Goal: Information Seeking & Learning: Learn about a topic

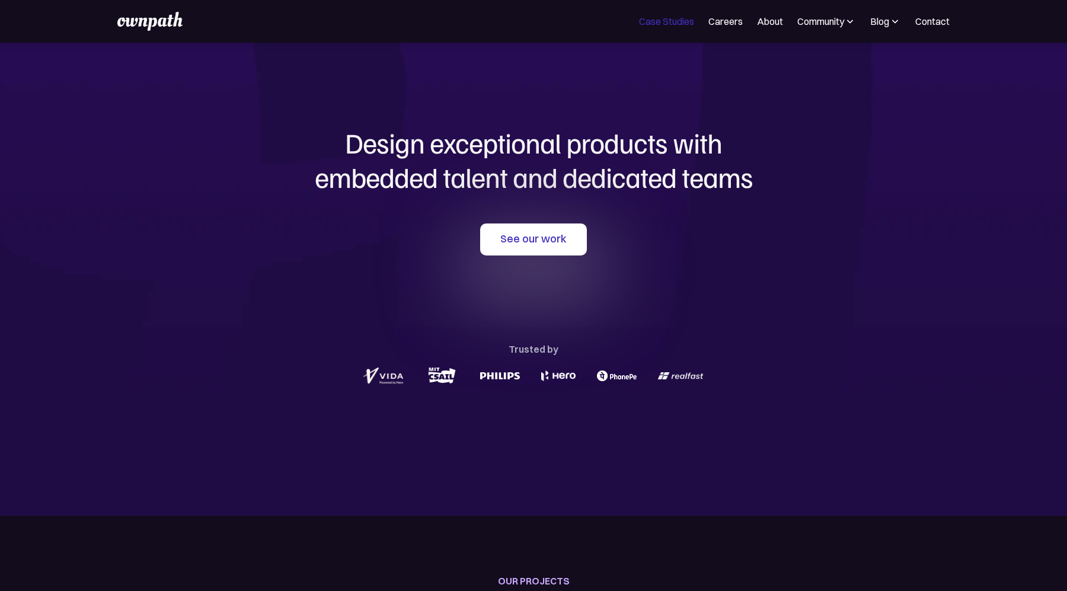
click at [644, 20] on link "Case Studies" at bounding box center [666, 21] width 55 height 14
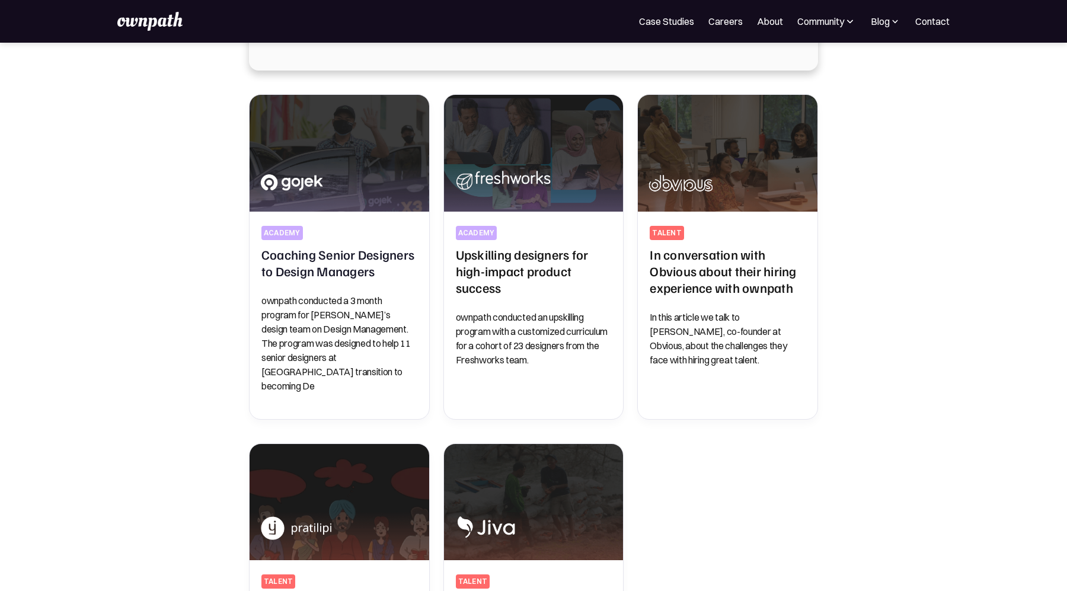
scroll to position [238, 0]
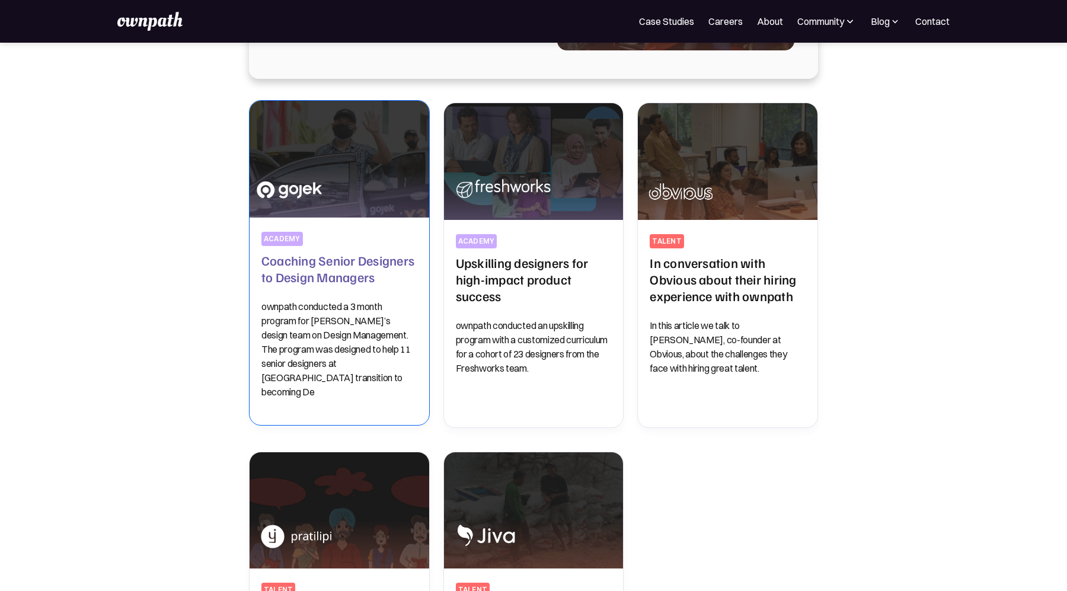
click at [299, 273] on h2 "Coaching Senior Designers to Design Managers" at bounding box center [339, 268] width 156 height 33
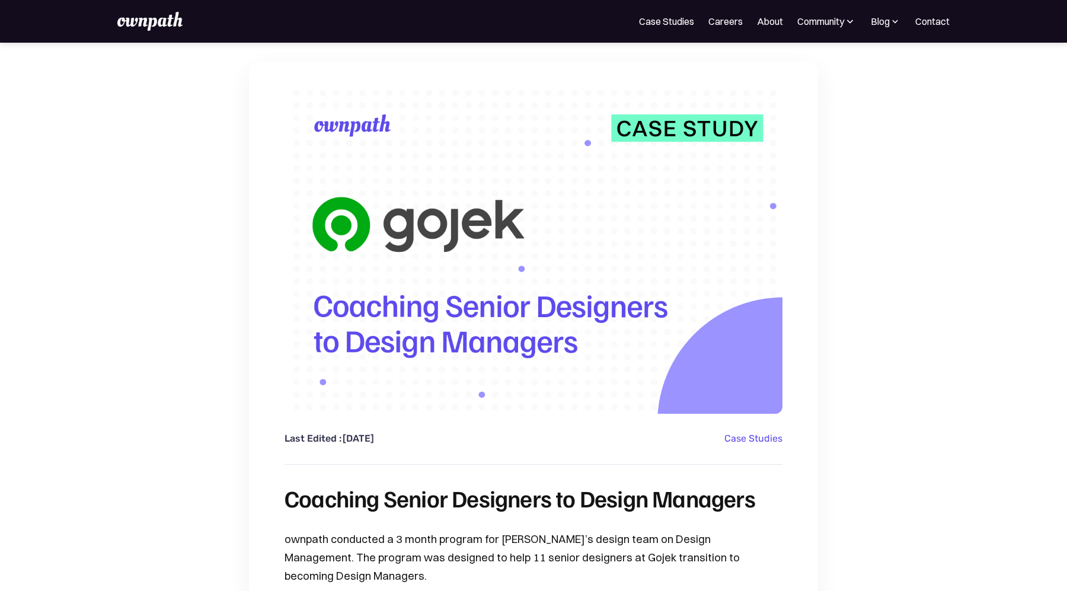
click at [725, 20] on link "Careers" at bounding box center [725, 21] width 34 height 14
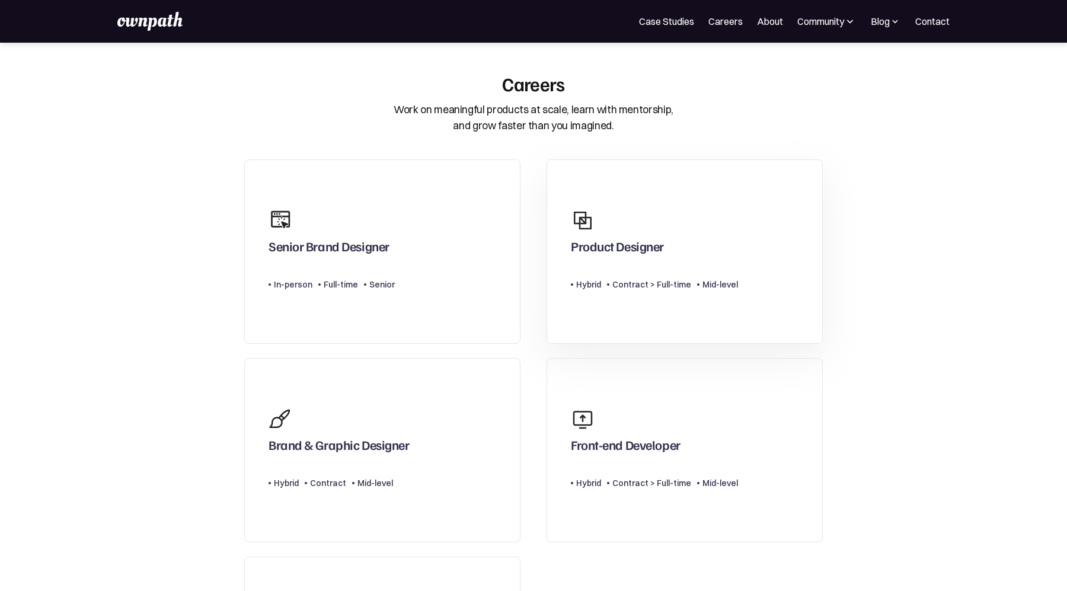
click at [655, 212] on div "Product Designer" at bounding box center [654, 231] width 167 height 57
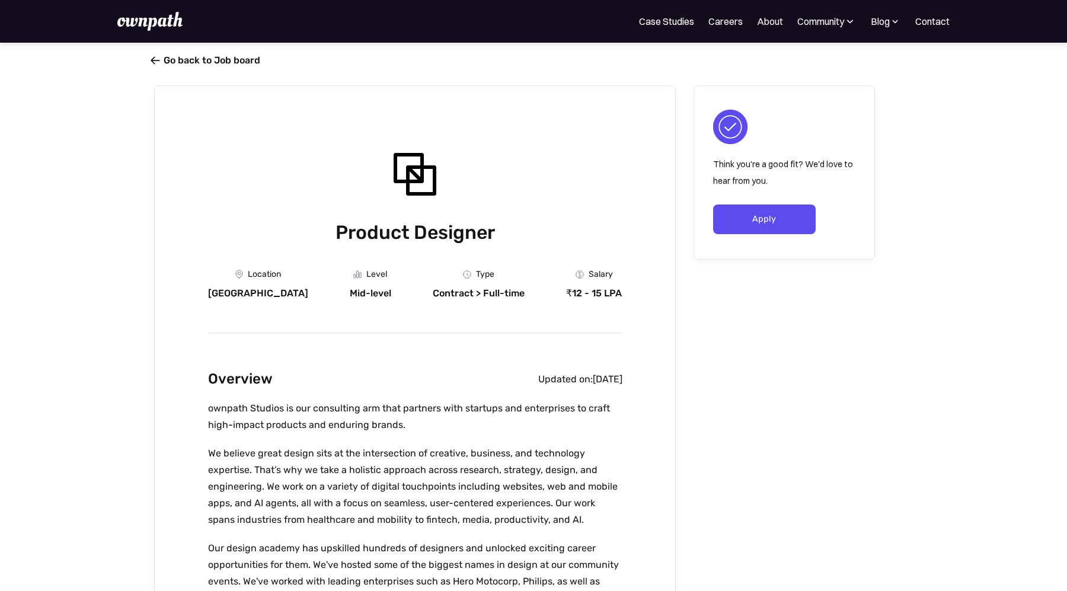
click at [166, 62] on link " Go back to Job board" at bounding box center [207, 60] width 106 height 11
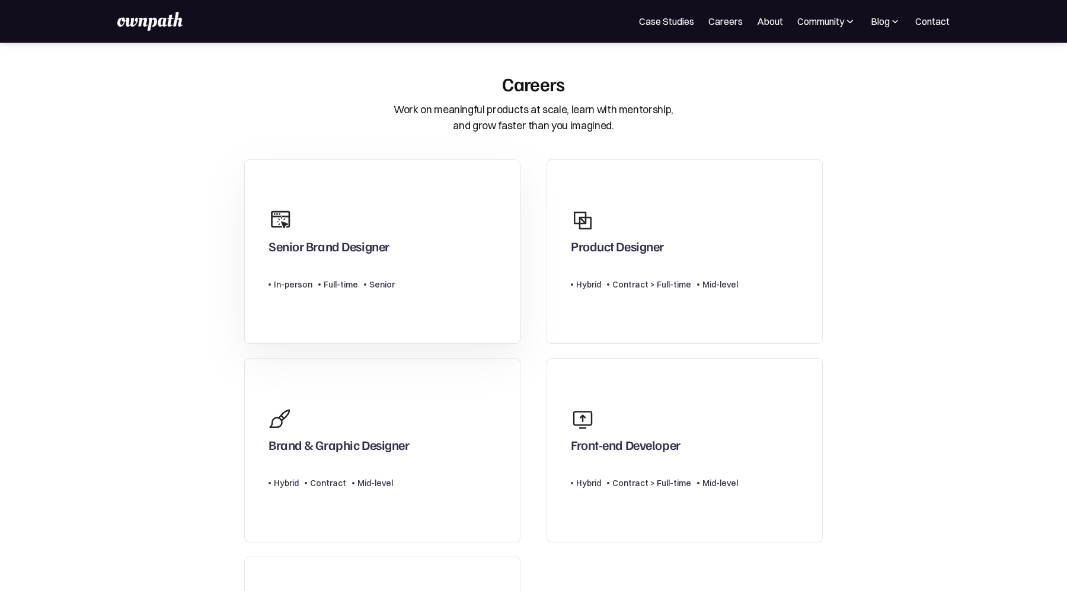
click at [366, 276] on div "Type Level In-person Full-time Senior" at bounding box center [332, 280] width 126 height 24
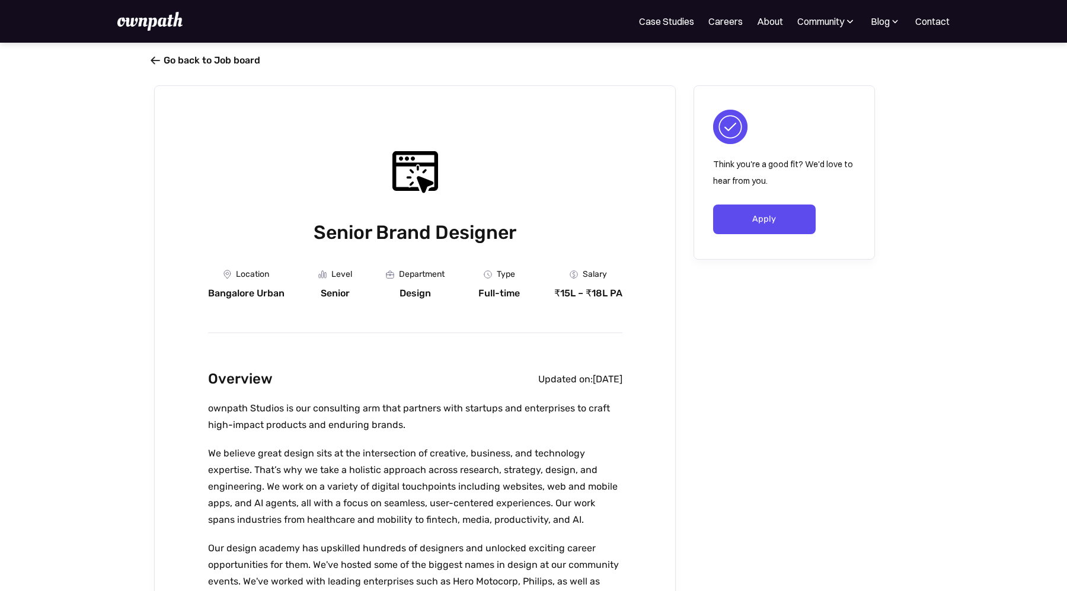
click at [164, 59] on link " Go back to Job board" at bounding box center [207, 60] width 106 height 11
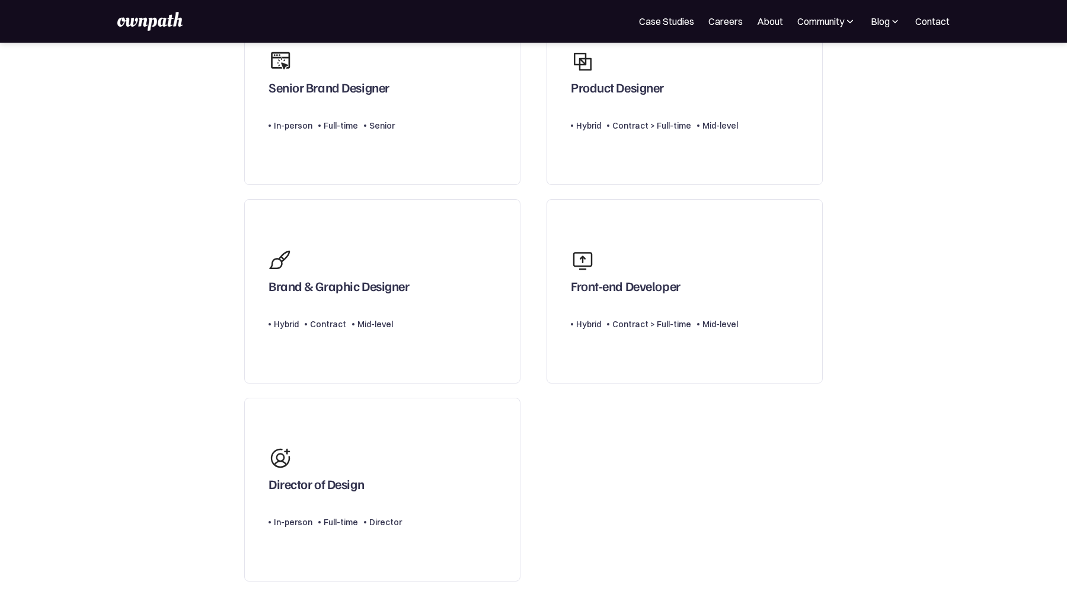
scroll to position [294, 0]
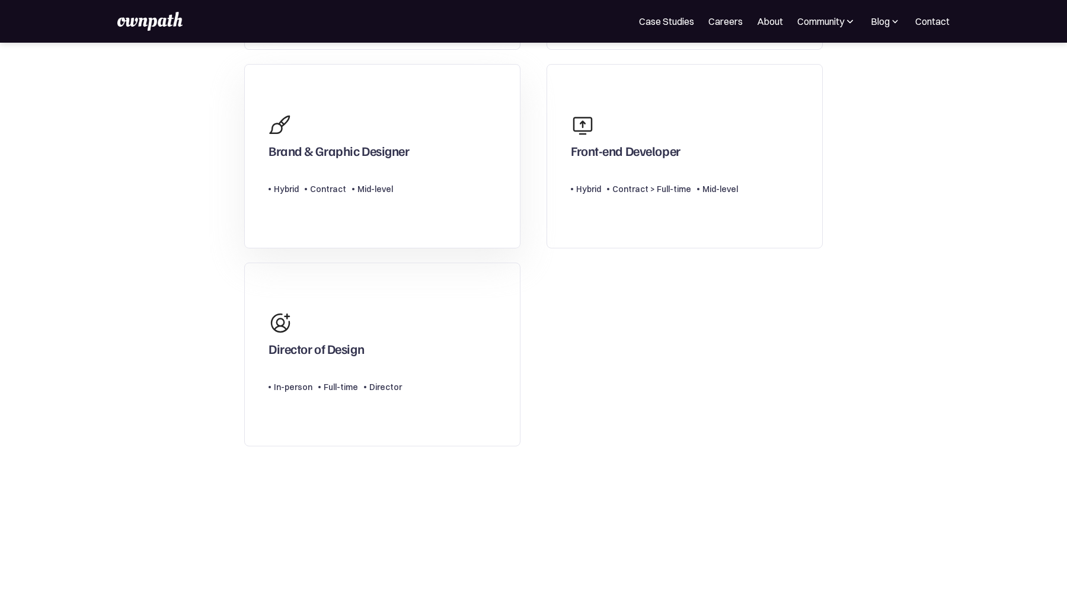
click at [380, 218] on link "Brand & Graphic Designer Type Level Hybrid Contract Mid-level" at bounding box center [382, 156] width 276 height 184
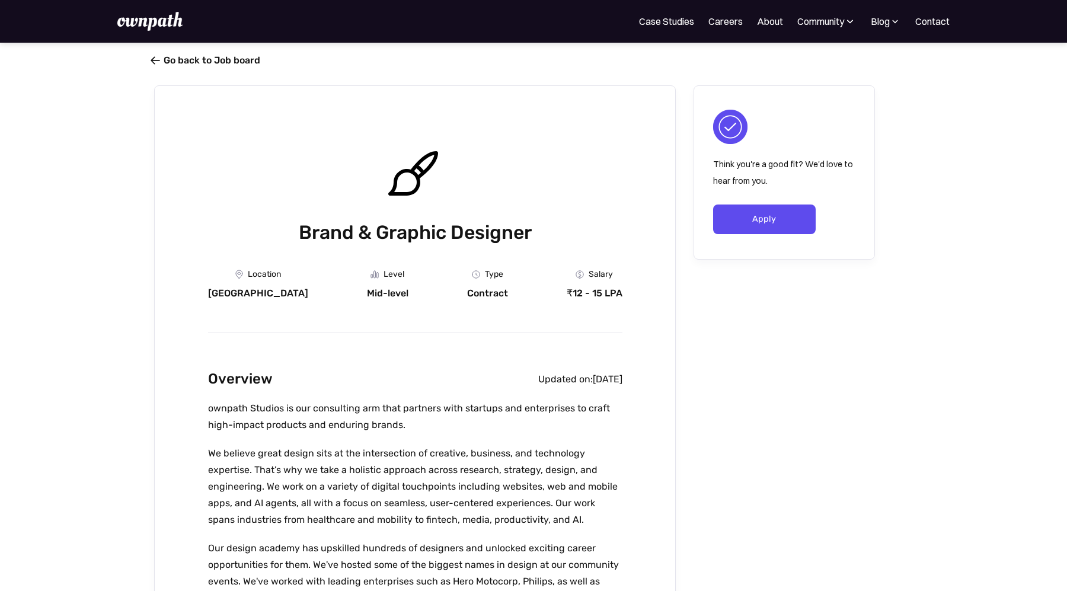
click at [196, 63] on link " Go back to Job board" at bounding box center [207, 60] width 106 height 11
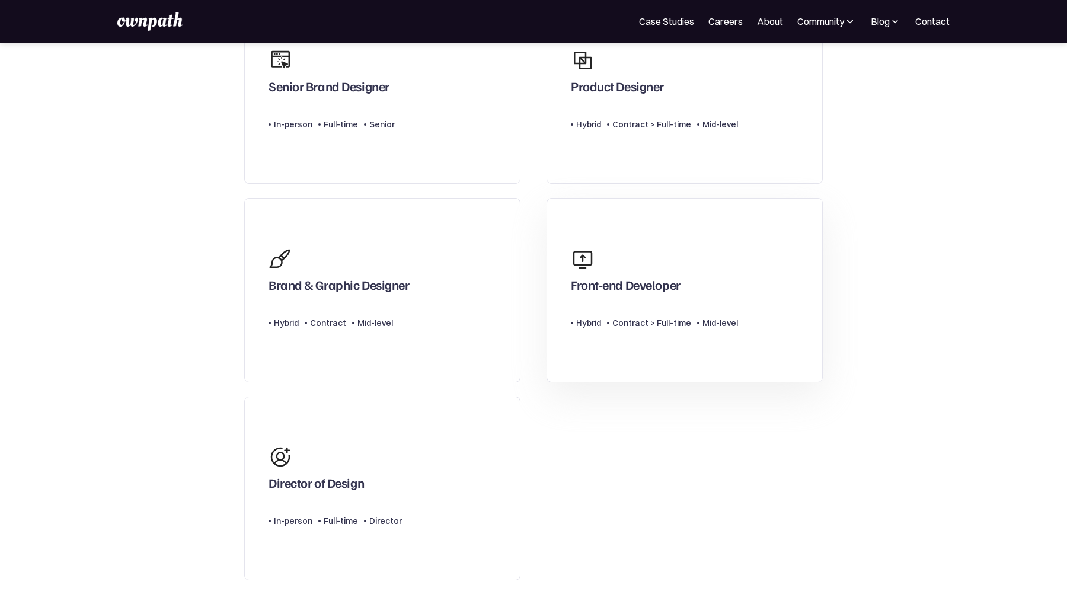
scroll to position [203, 0]
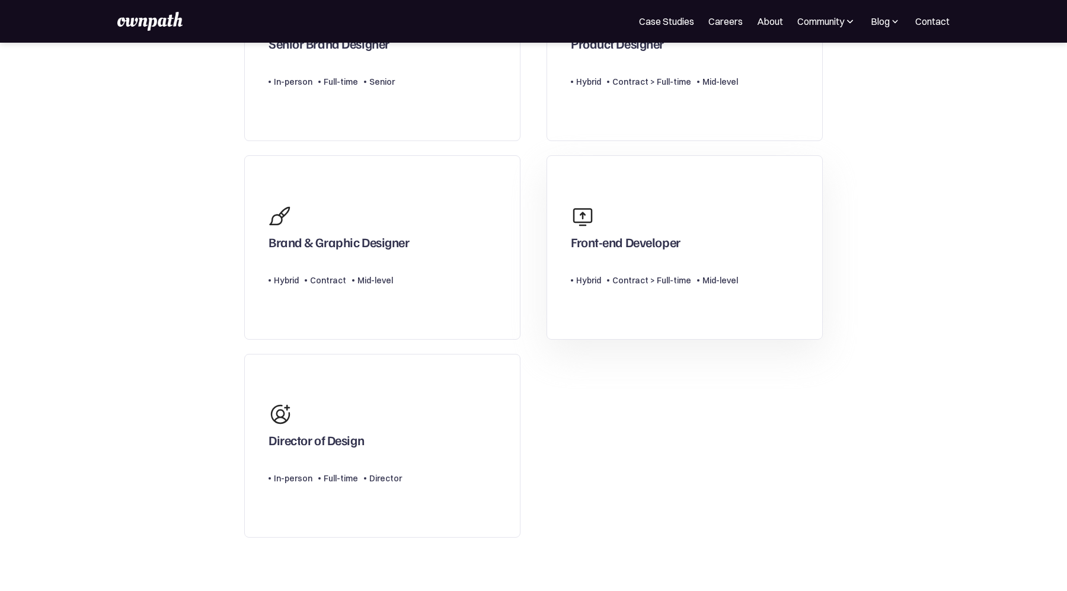
click at [621, 328] on link "Front-end Developer Type Level Hybrid Contract > Full-time Mid-level" at bounding box center [685, 247] width 276 height 184
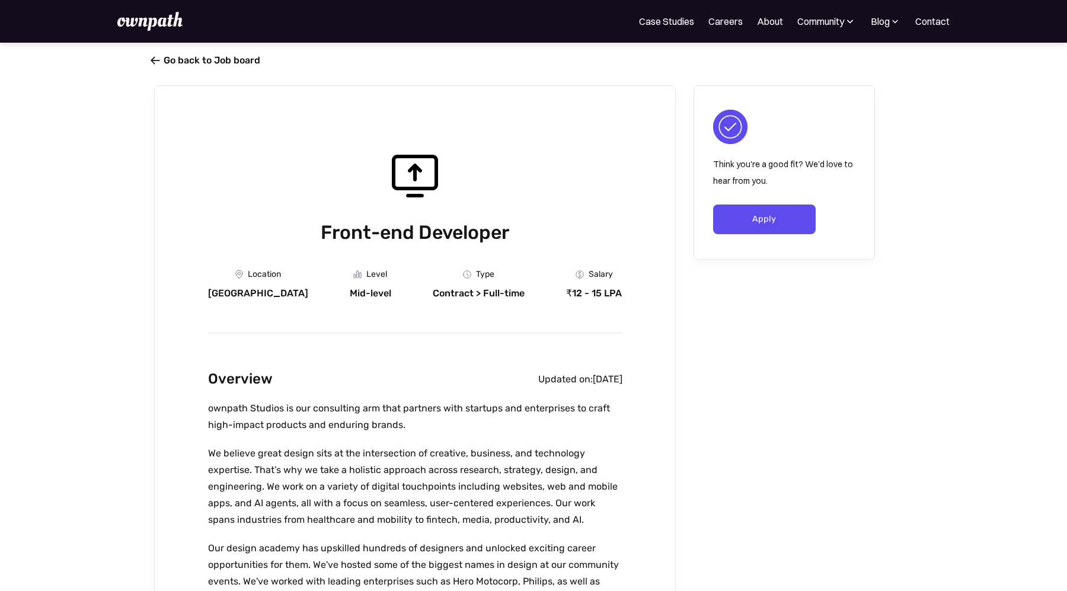
click at [180, 59] on link " Go back to Job board" at bounding box center [207, 60] width 106 height 11
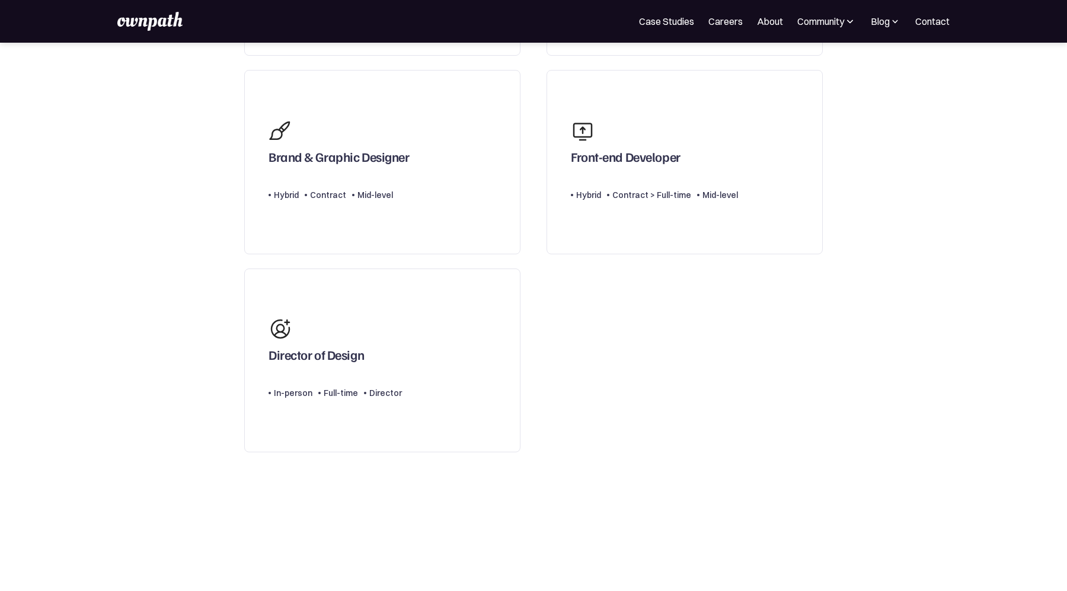
scroll to position [326, 0]
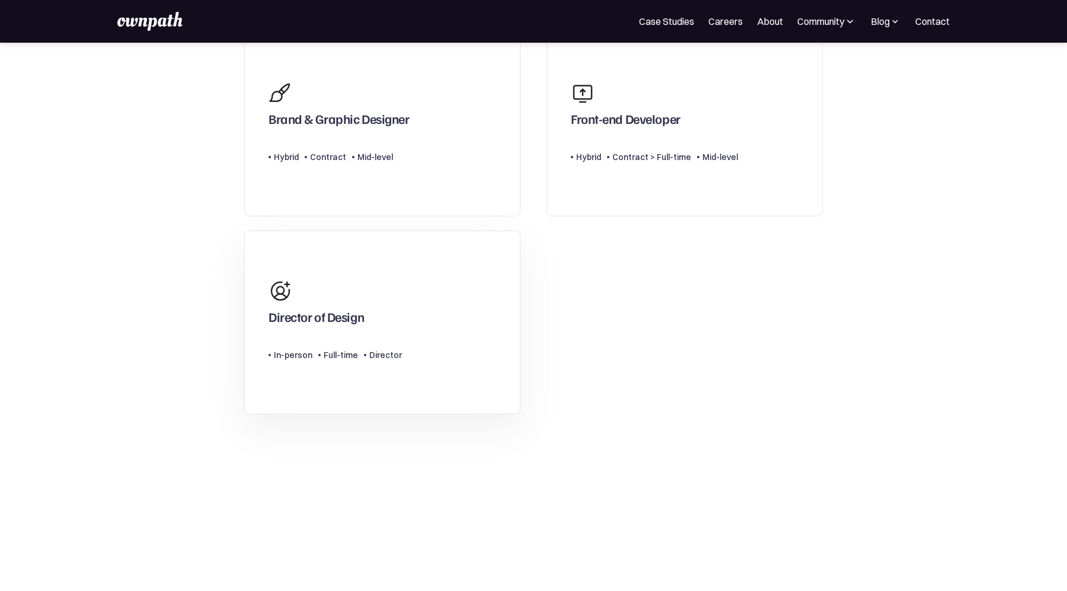
click at [385, 280] on div "Director of Design" at bounding box center [335, 301] width 133 height 57
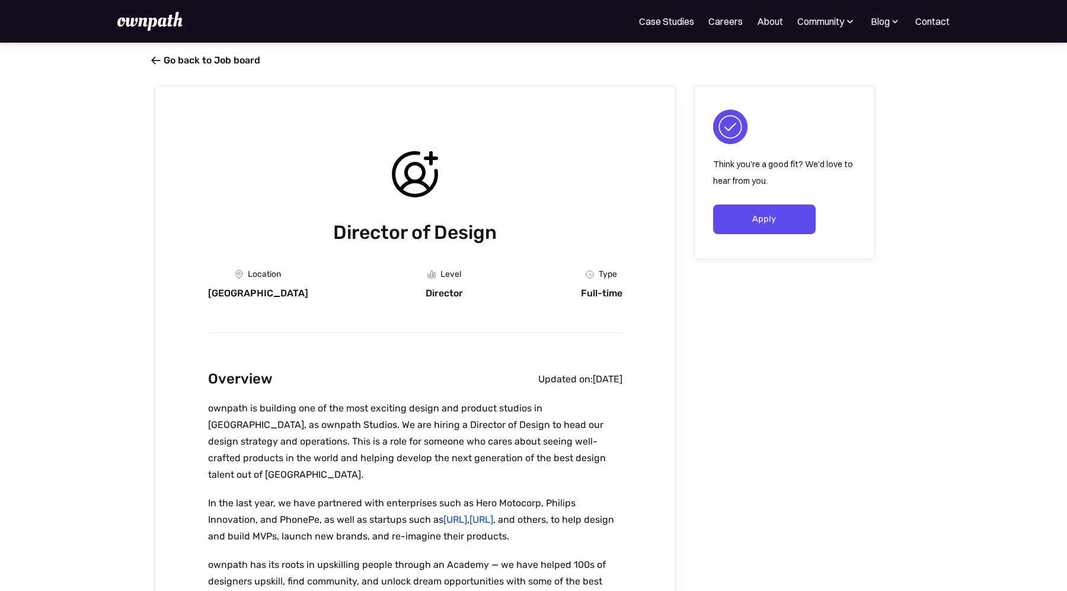
click at [159, 60] on span "" at bounding box center [155, 61] width 9 height 12
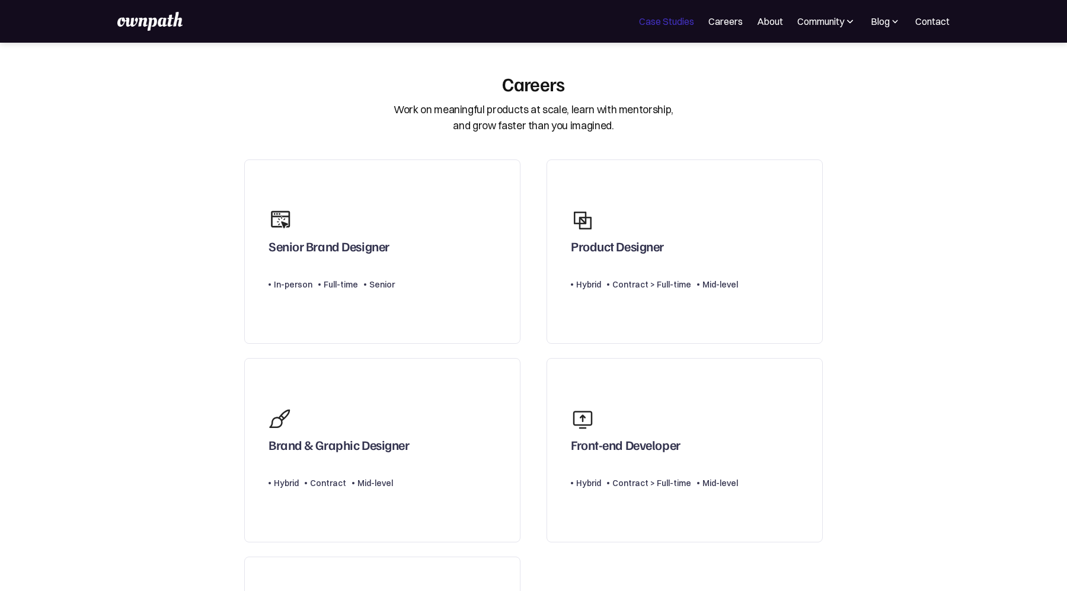
click at [667, 23] on link "Case Studies" at bounding box center [666, 21] width 55 height 14
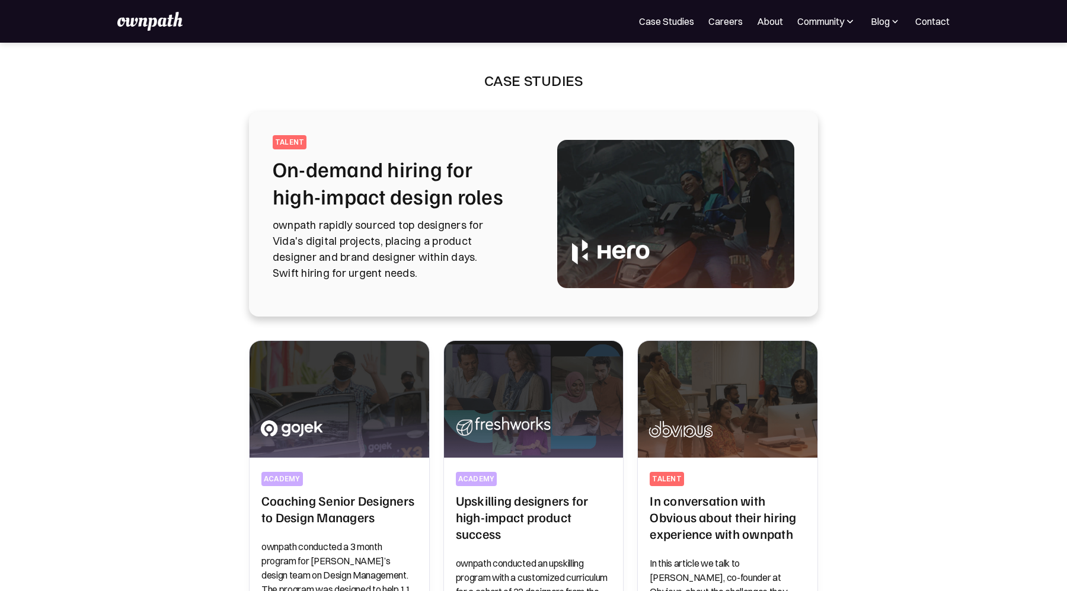
click at [704, 220] on img at bounding box center [675, 214] width 237 height 148
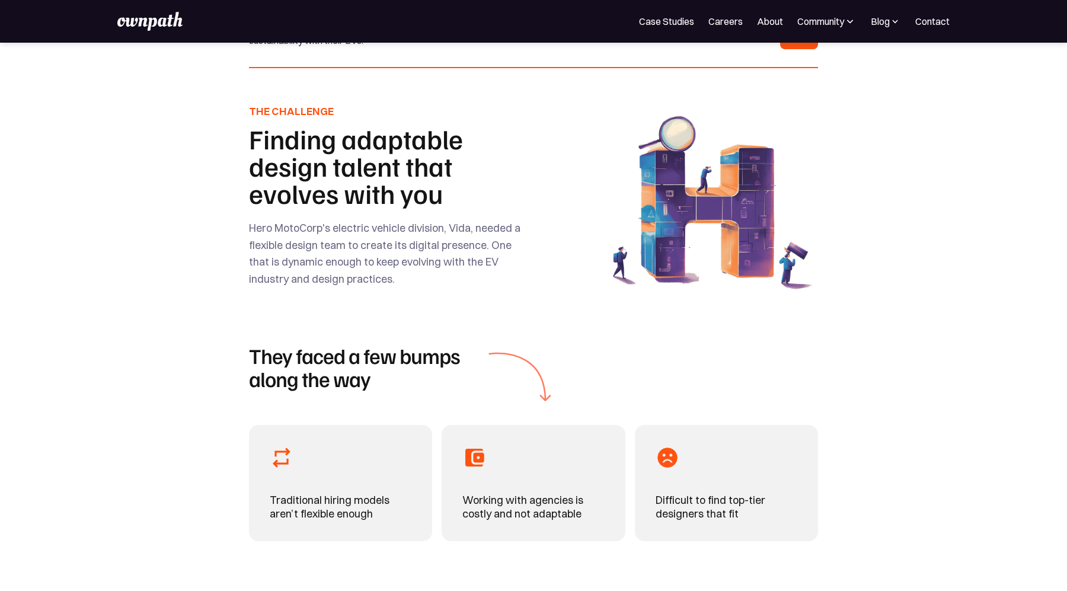
scroll to position [249, 0]
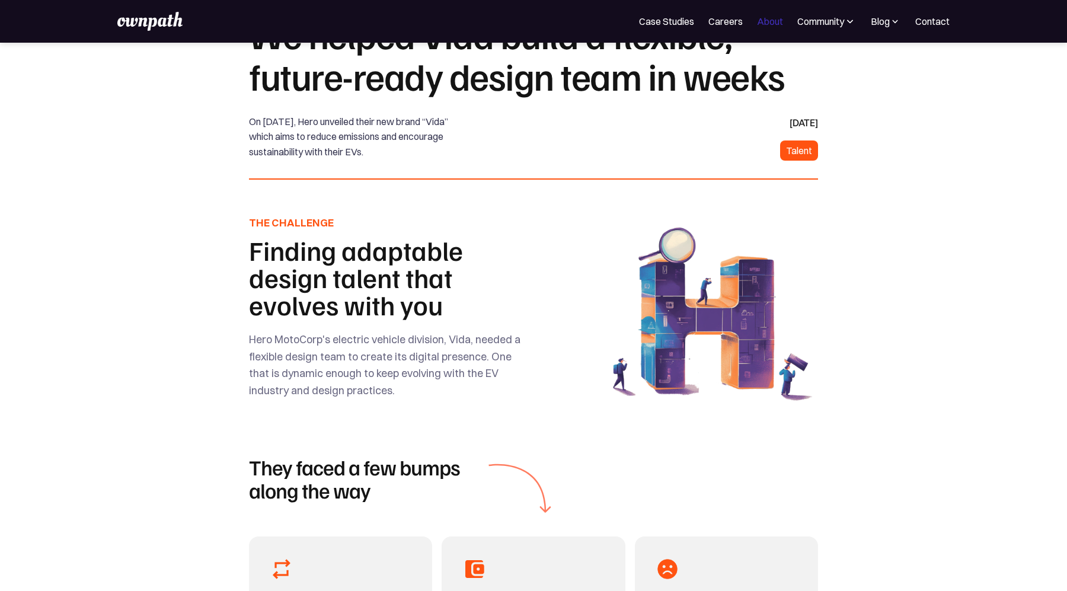
click at [772, 24] on link "About" at bounding box center [770, 21] width 26 height 14
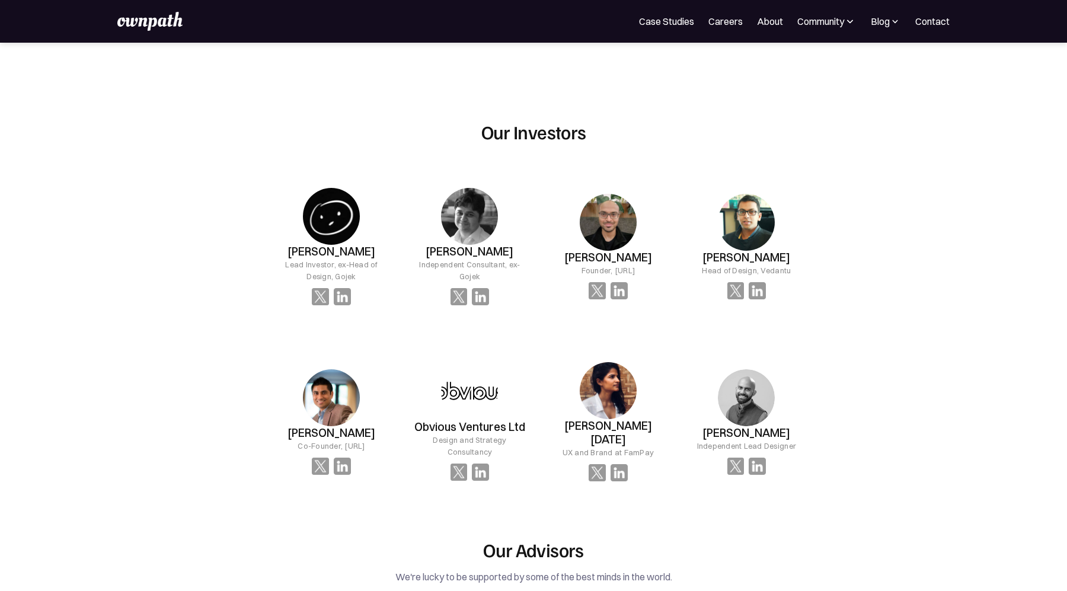
scroll to position [1174, 0]
